Goal: Transaction & Acquisition: Purchase product/service

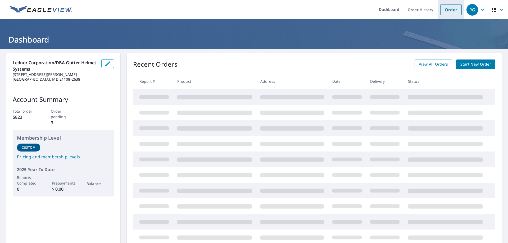
click at [442, 12] on link "Order" at bounding box center [451, 9] width 21 height 11
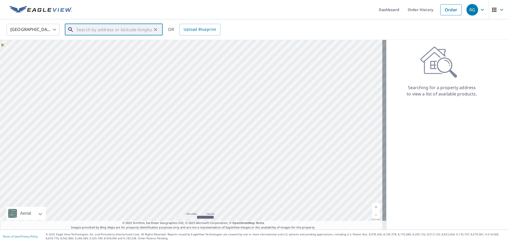
drag, startPoint x: 115, startPoint y: 35, endPoint x: 114, endPoint y: 28, distance: 7.2
click at [114, 28] on input "text" at bounding box center [114, 29] width 75 height 15
paste input "[STREET_ADDRESS]"
click at [126, 53] on p "[GEOGRAPHIC_DATA], VA 22181" at bounding box center [116, 50] width 83 height 5
type input "[STREET_ADDRESS]"
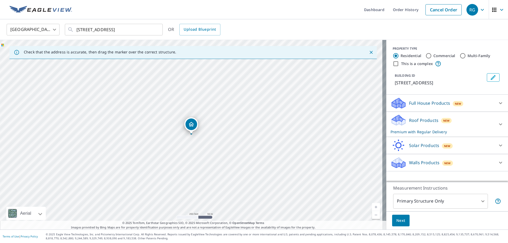
click at [401, 221] on span "Next" at bounding box center [401, 221] width 9 height 7
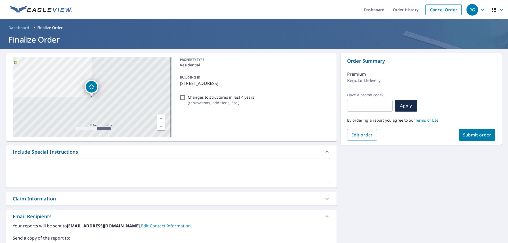
scroll to position [108, 0]
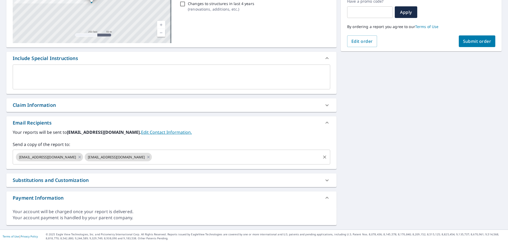
click at [198, 153] on input "text" at bounding box center [236, 157] width 167 height 10
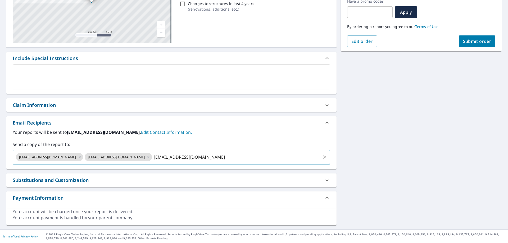
type input "[EMAIL_ADDRESS][DOMAIN_NAME]"
click at [405, 151] on div "[STREET_ADDRESS] A standard road map Aerial A detailed look from above Labels L…" at bounding box center [254, 92] width 508 height 275
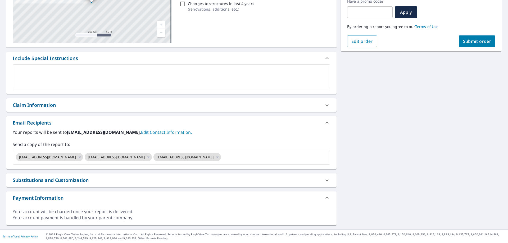
scroll to position [29, 0]
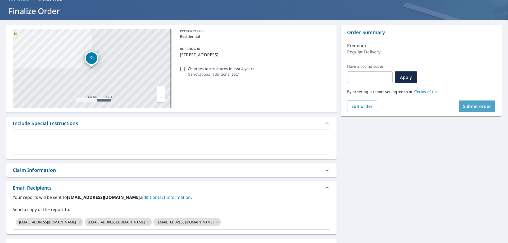
click at [477, 103] on button "Submit order" at bounding box center [477, 107] width 37 height 12
